Goal: Task Accomplishment & Management: Use online tool/utility

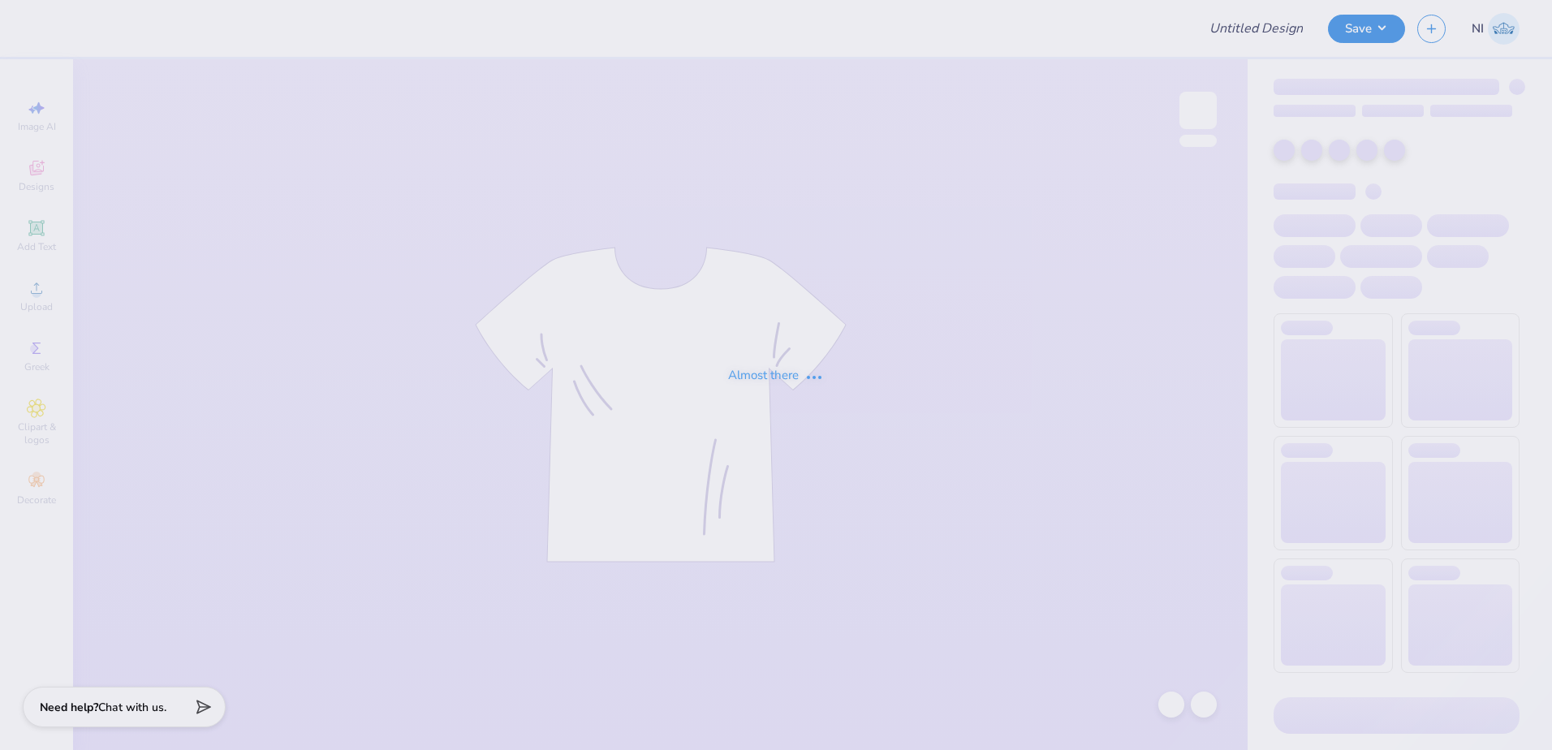
type input "(CP) Phi Sigma Kappa Rush T-Shirts"
type input "[PERSON_NAME] : The [GEOGRAPHIC_DATA][US_STATE]"
type input "Fiona O'reilly : The University of Virginia"
type input "24"
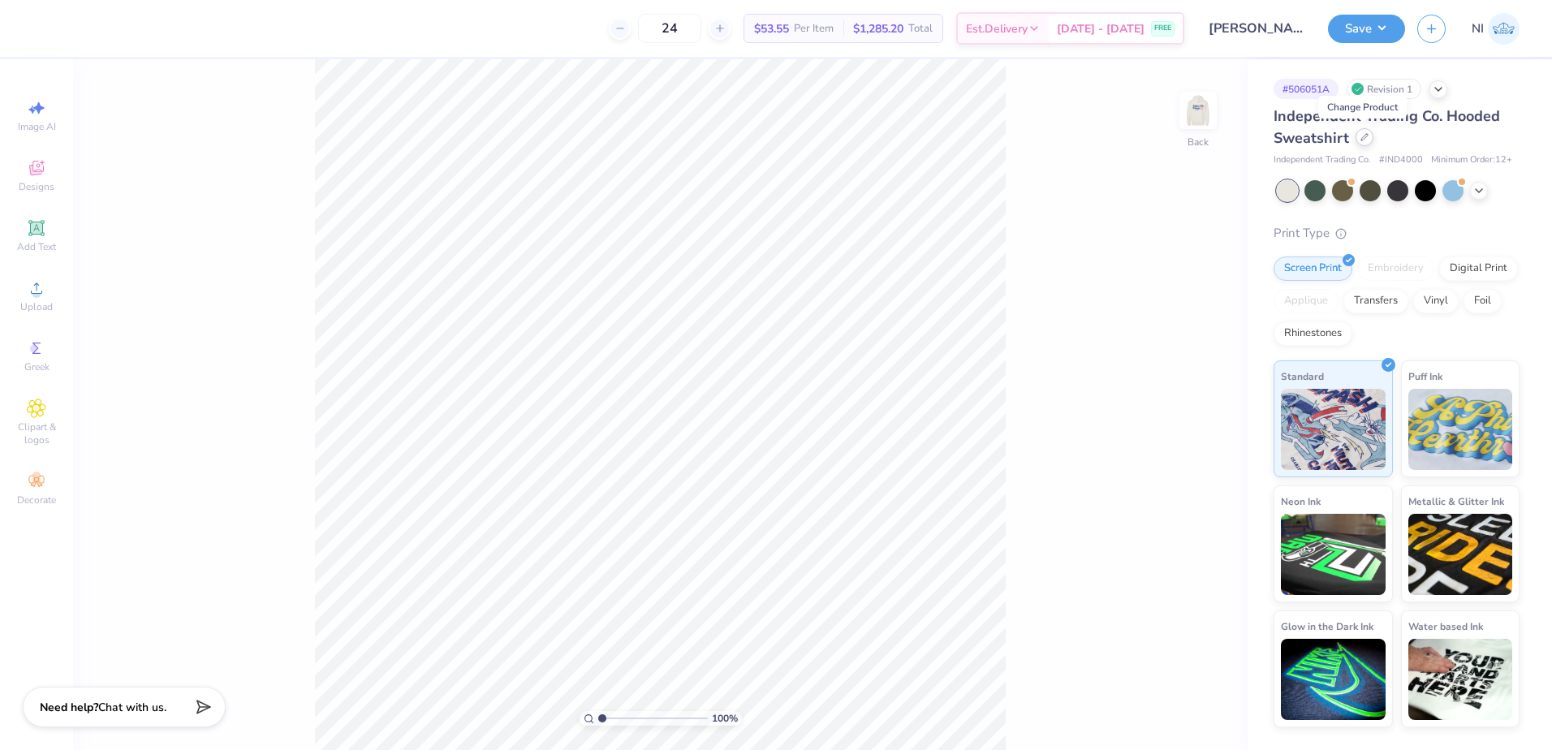
click at [1366, 132] on div at bounding box center [1364, 137] width 18 height 18
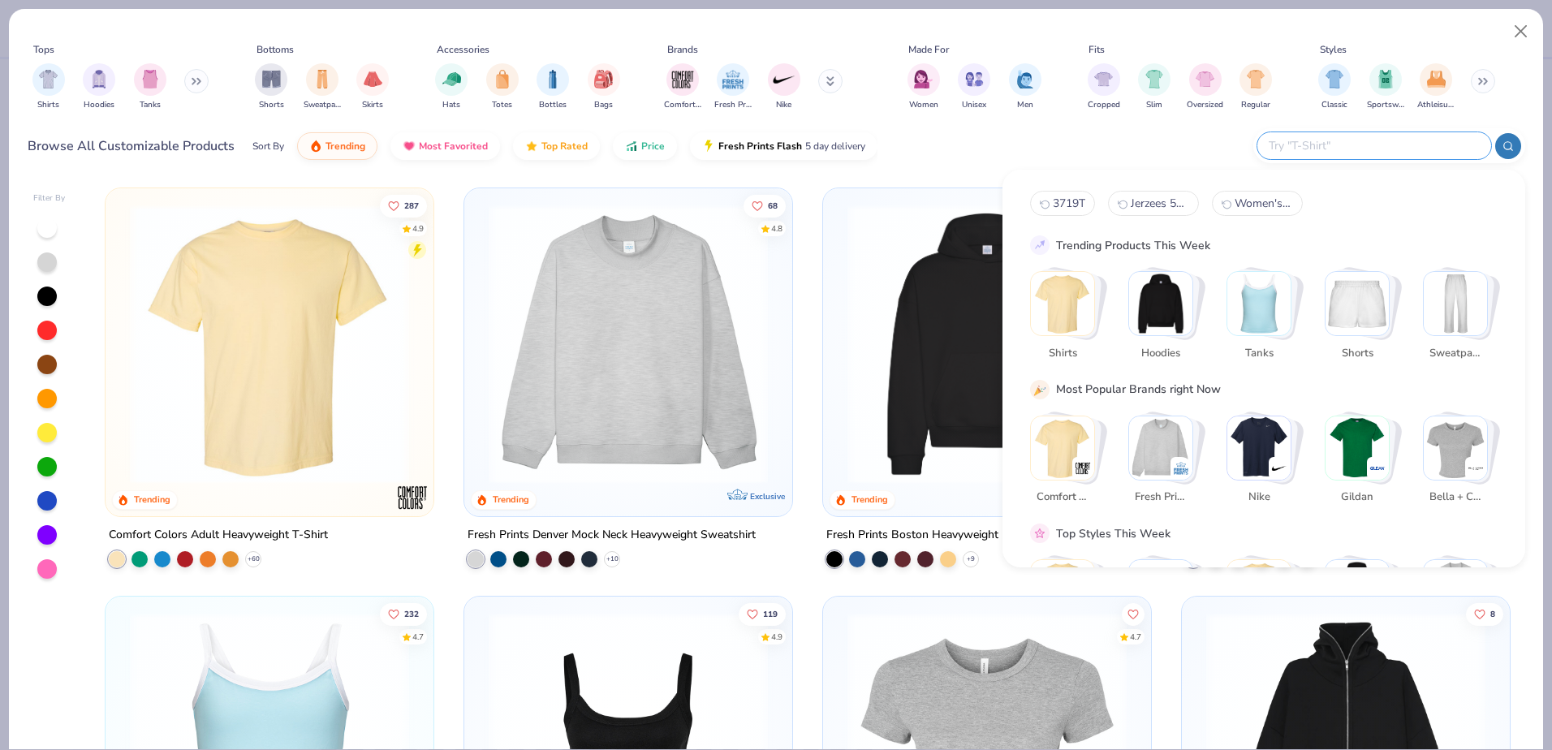
click at [1382, 140] on input "text" at bounding box center [1373, 145] width 213 height 19
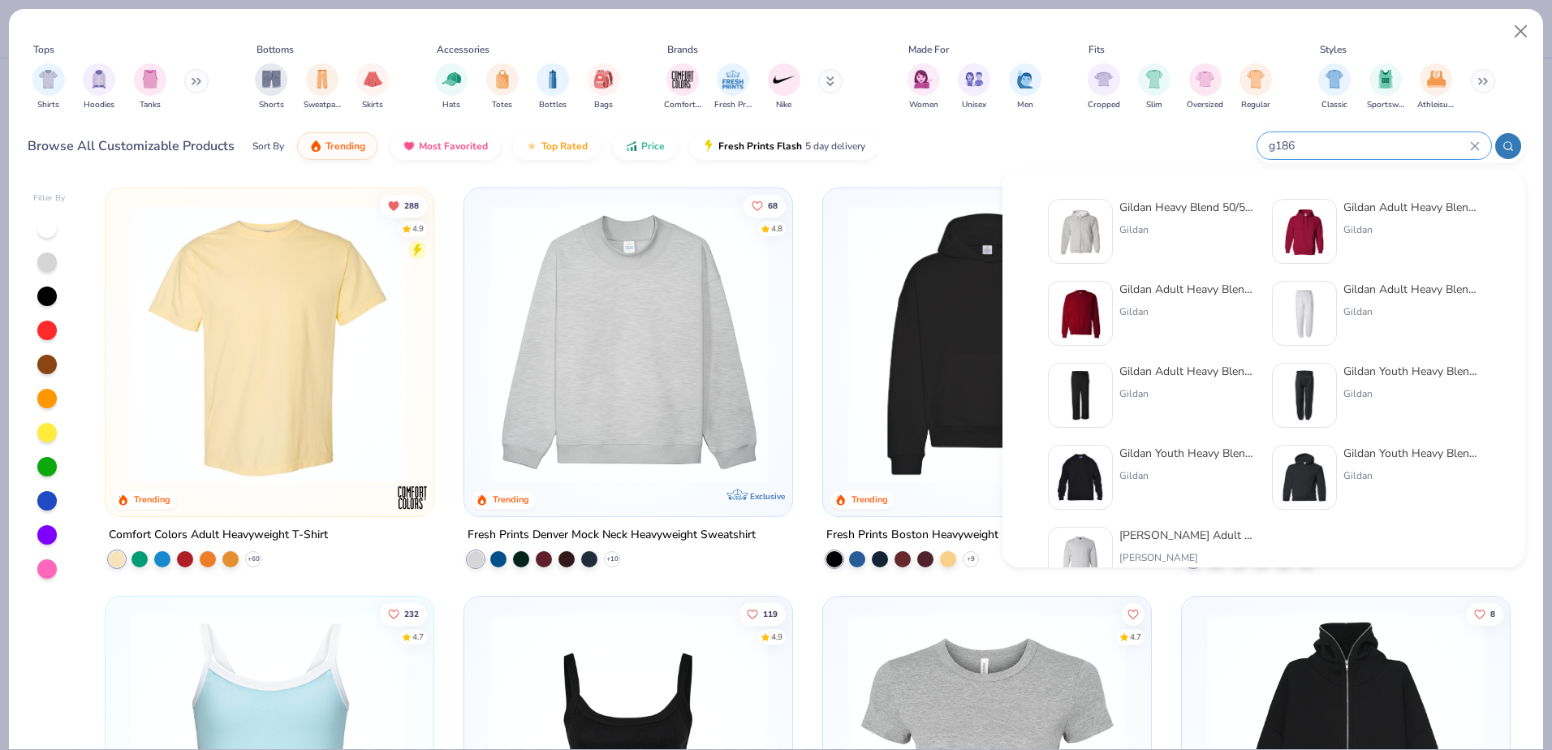
type input "g186"
click at [1207, 235] on div "Gildan" at bounding box center [1187, 229] width 136 height 15
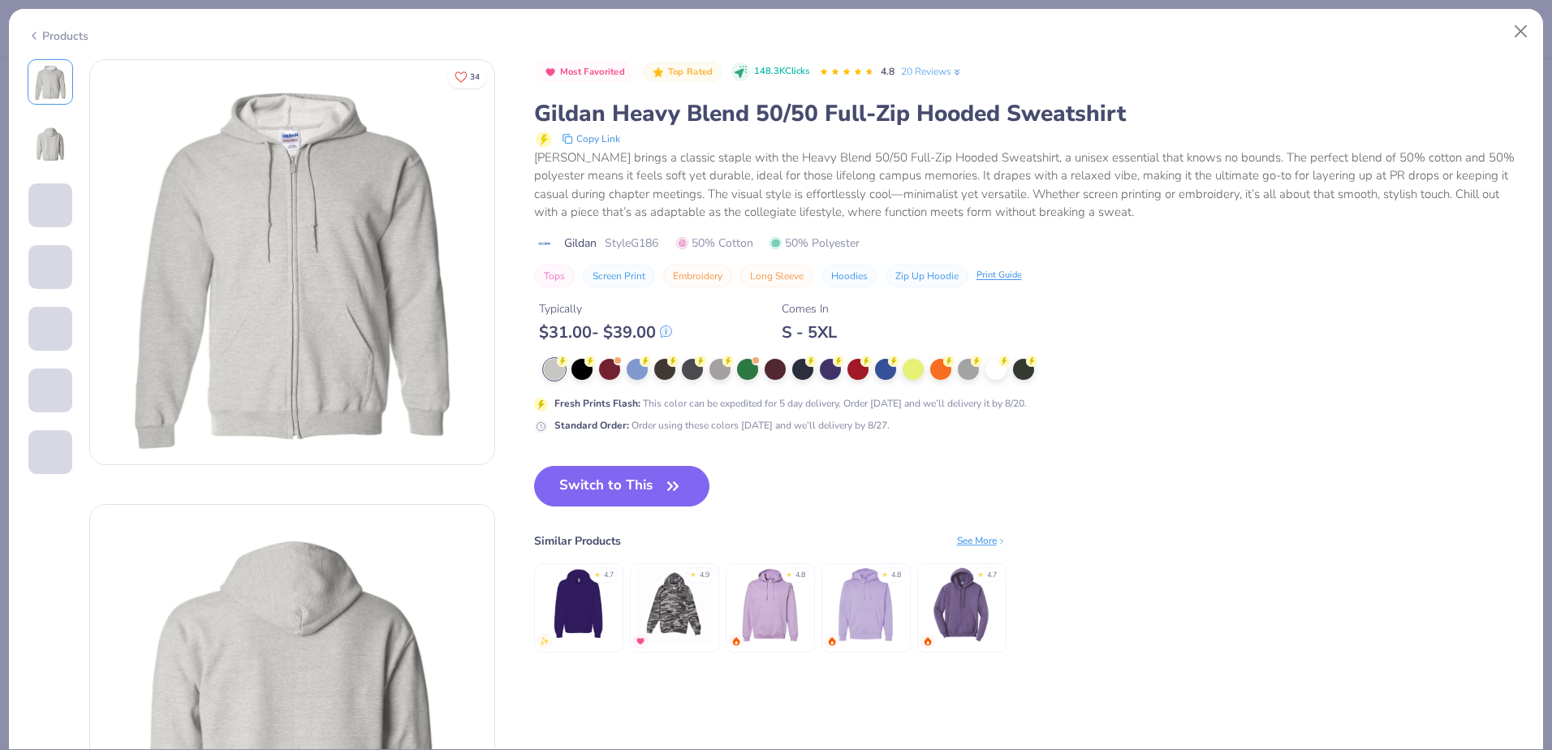
drag, startPoint x: 762, startPoint y: 500, endPoint x: 724, endPoint y: 497, distance: 38.3
click at [762, 500] on div "Switch to This Similar Products See More ★ 4.7 ★ 4.9 ★ 4.8 ★ 4.8 ★ 4.7" at bounding box center [770, 575] width 472 height 219
click at [662, 485] on button "Switch to This" at bounding box center [622, 486] width 176 height 41
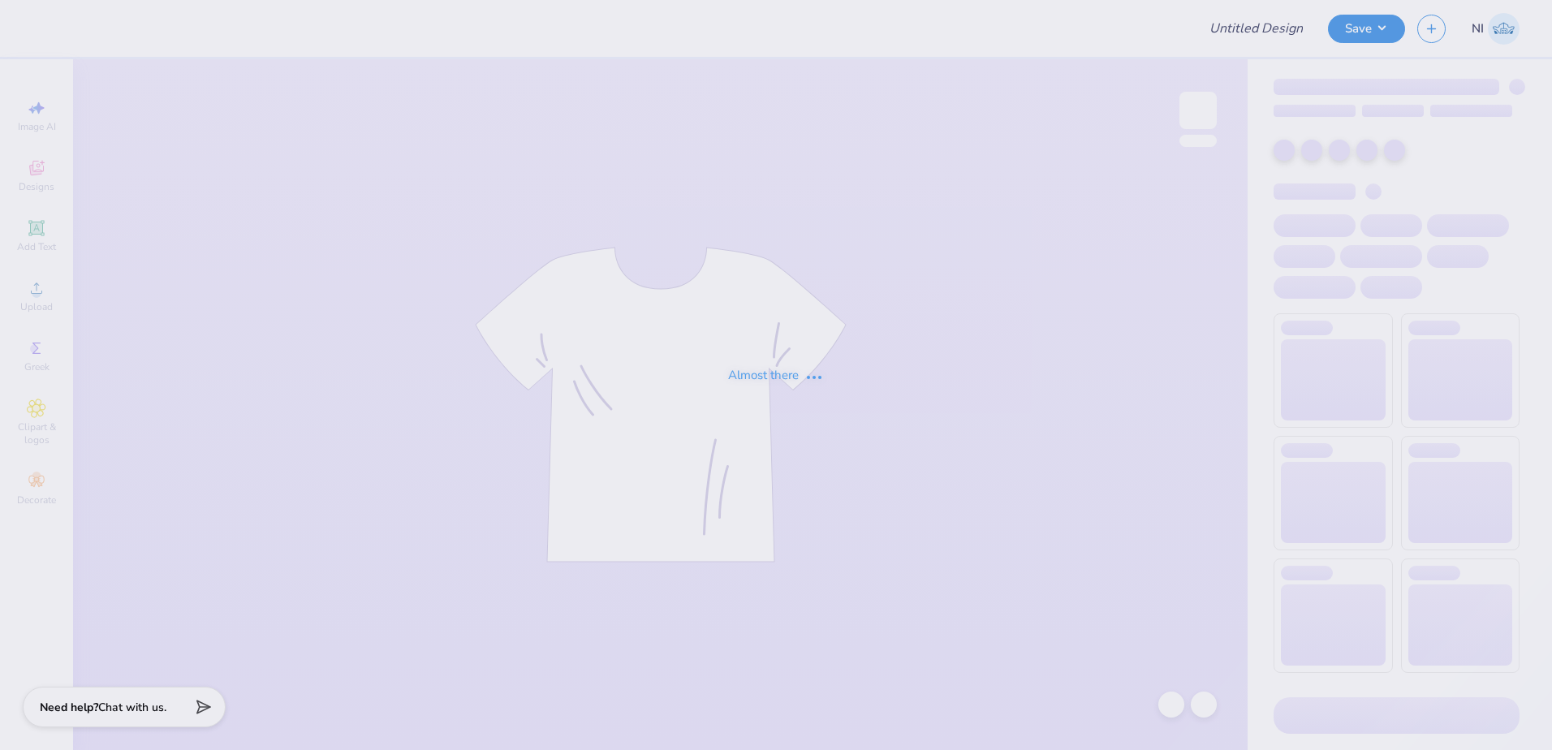
type input "Football"
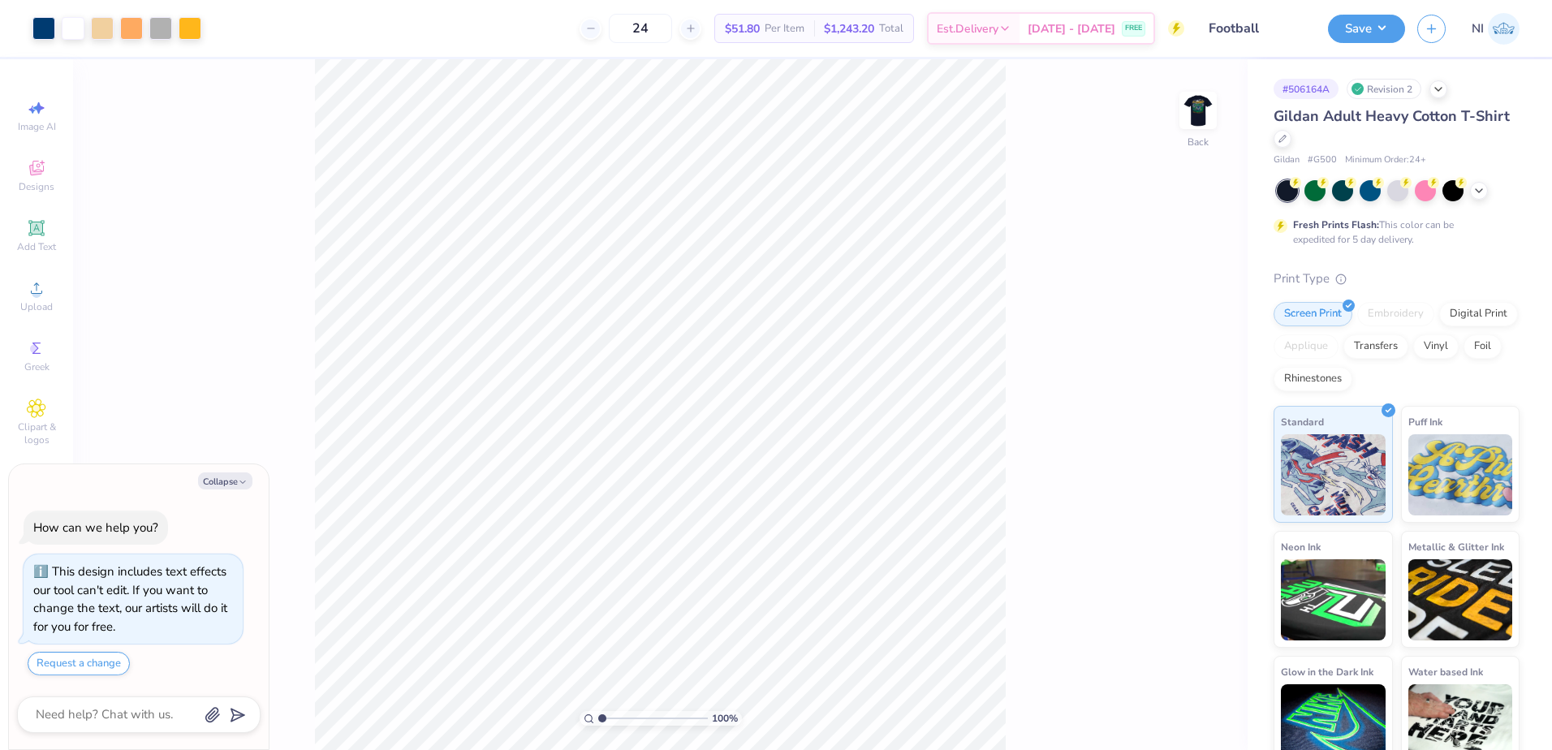
type textarea "x"
type input "10"
type textarea "x"
type input "0.91"
type input "0.50"
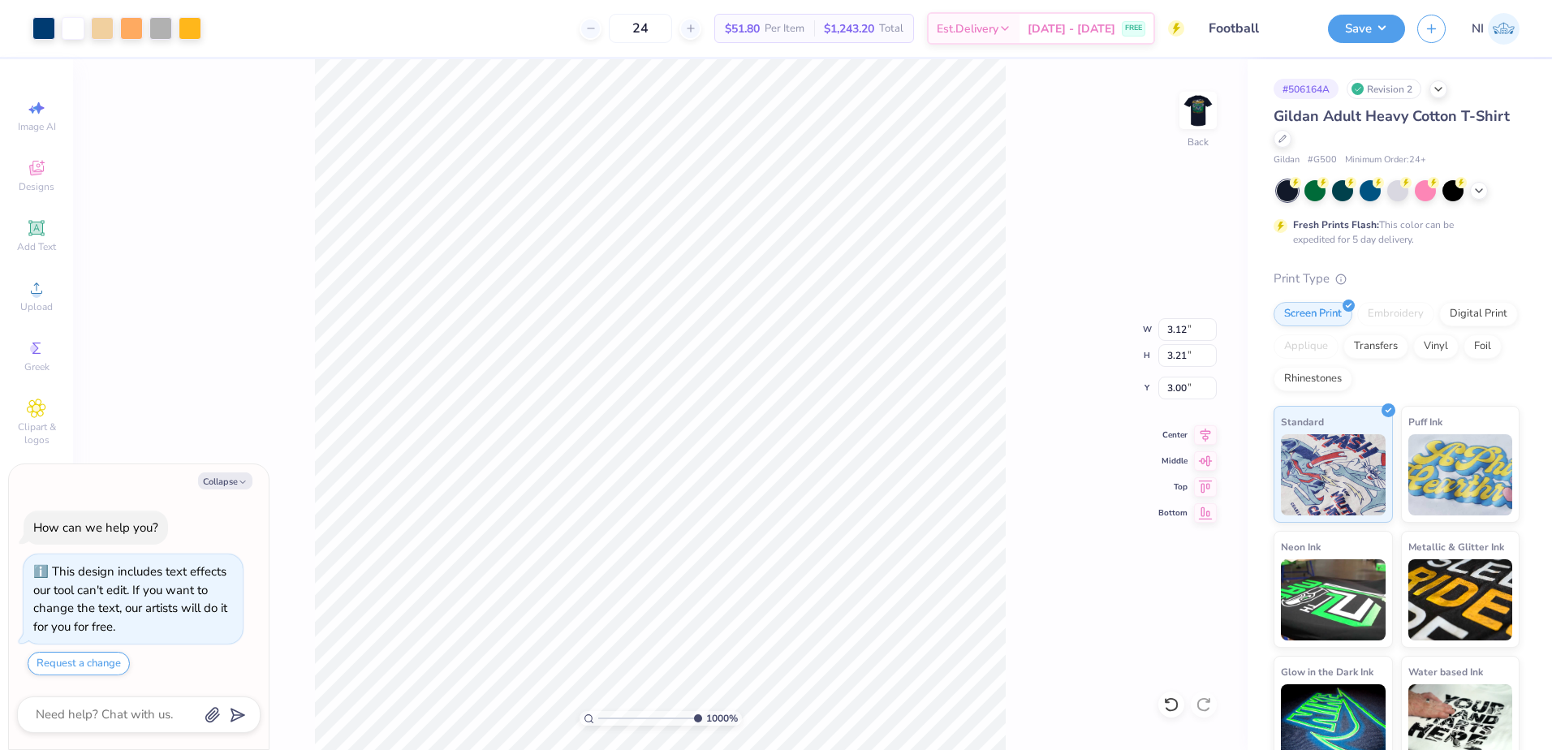
type input "4.41"
click at [54, 35] on div at bounding box center [43, 26] width 23 height 23
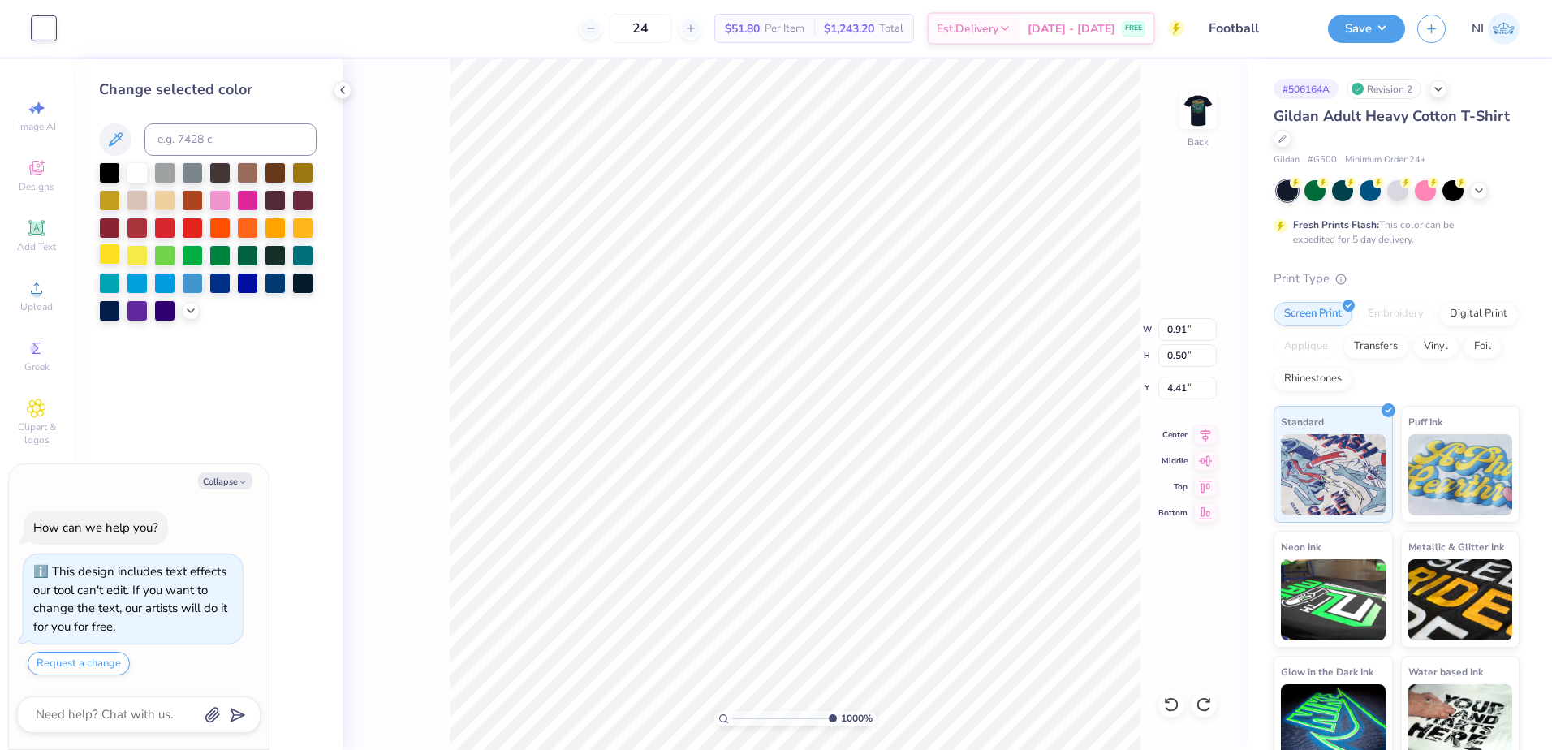
click at [111, 254] on div at bounding box center [109, 254] width 21 height 21
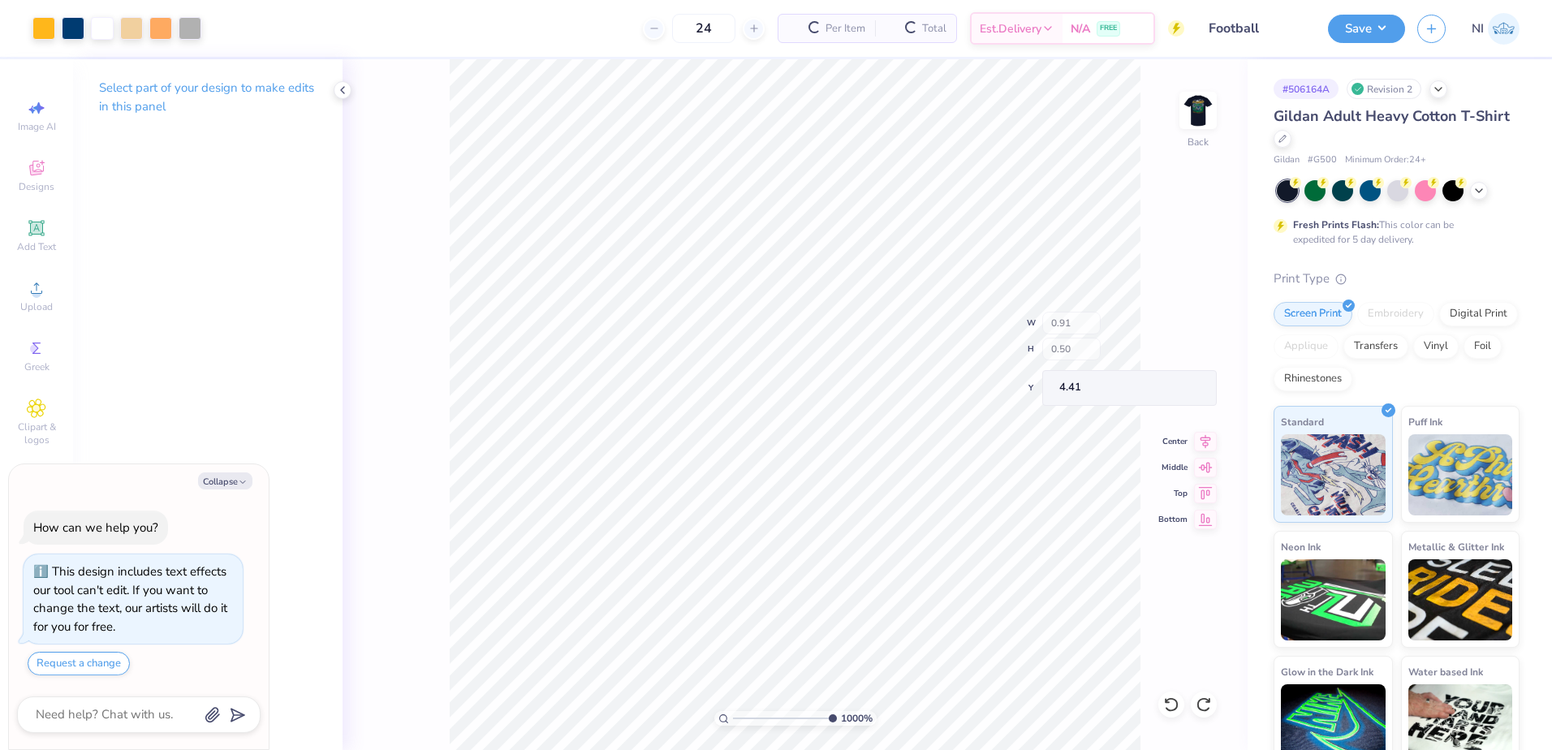
click at [304, 231] on div "Select part of your design to make edits in this panel" at bounding box center [207, 404] width 269 height 691
type textarea "x"
type input "0.68"
type input "1.32"
type input "3.96"
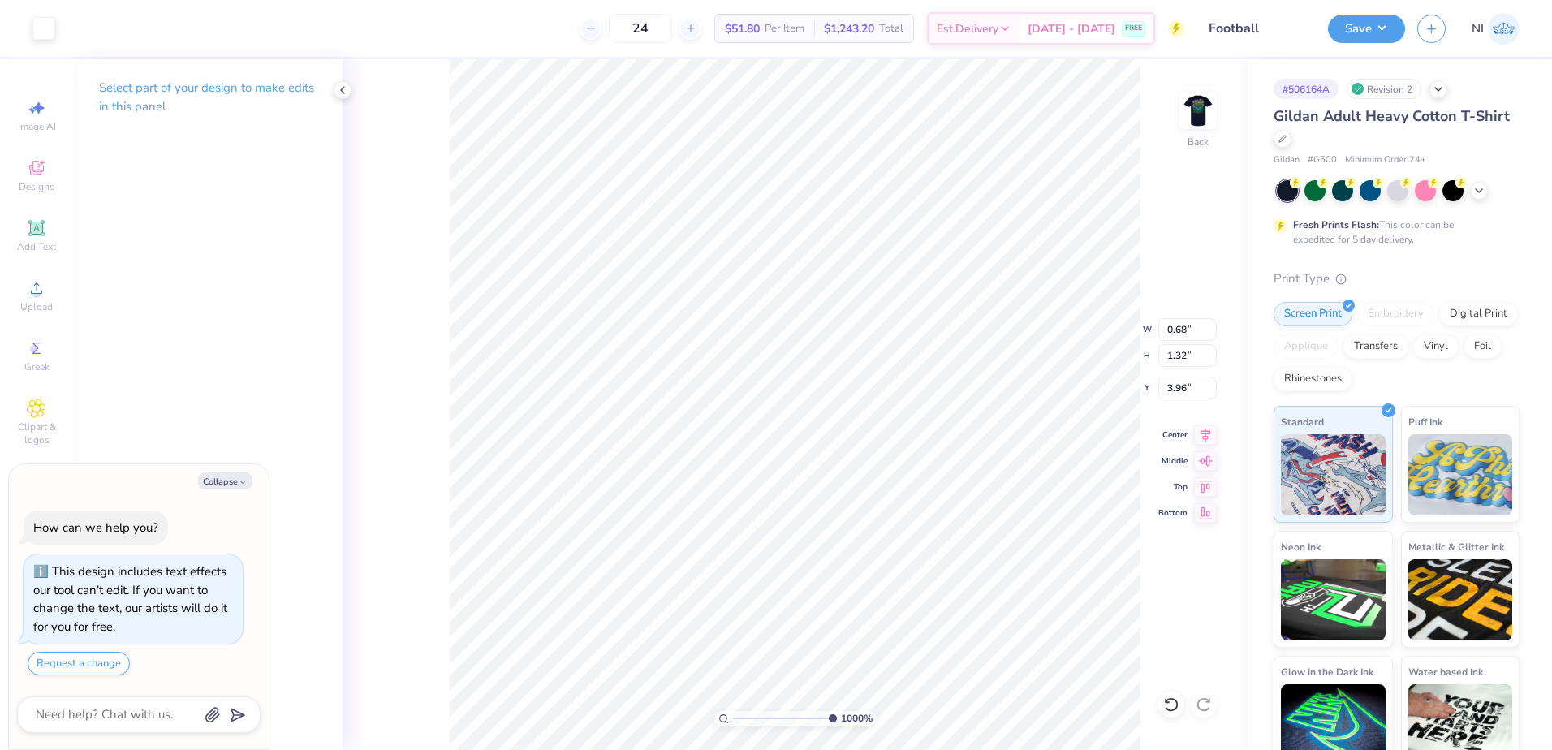
type textarea "x"
type input "4.12"
